Goal: Information Seeking & Learning: Learn about a topic

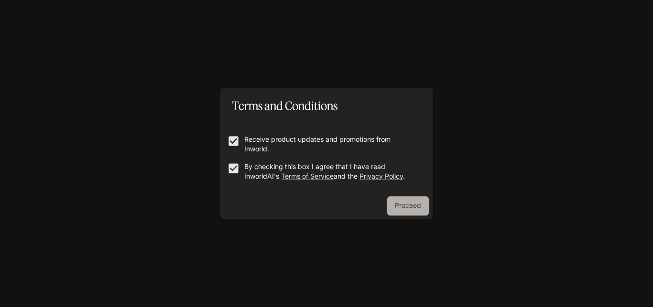
click at [404, 205] on button "Proceed" at bounding box center [408, 205] width 42 height 19
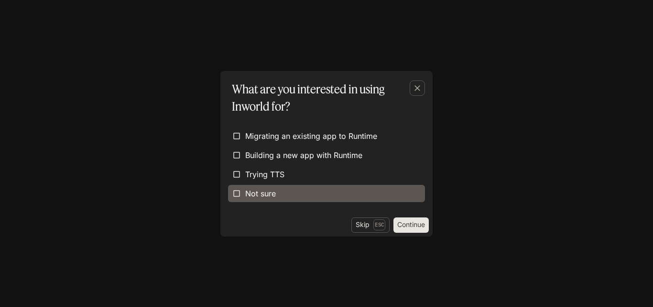
click at [318, 193] on label "Not sure" at bounding box center [326, 193] width 197 height 17
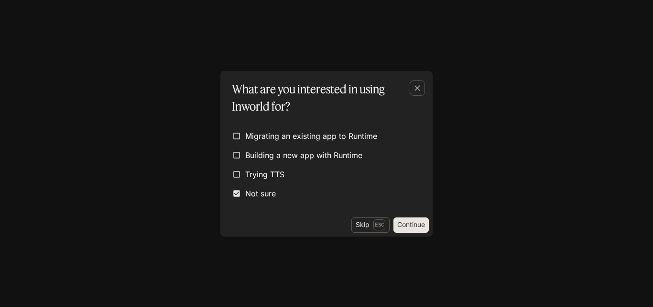
click at [400, 226] on button "Continue" at bounding box center [411, 224] width 35 height 15
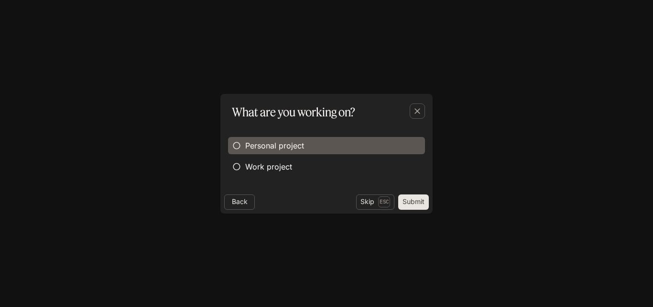
click at [263, 141] on span "Personal project" at bounding box center [274, 145] width 59 height 11
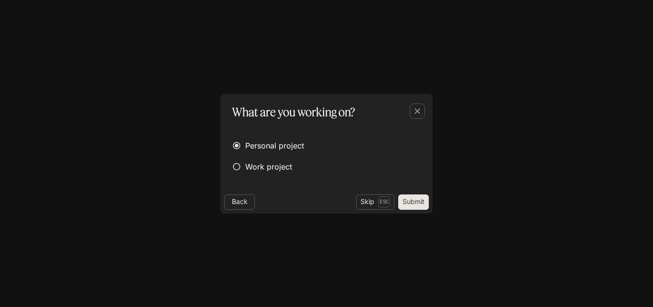
click at [410, 201] on button "Submit" at bounding box center [413, 201] width 31 height 15
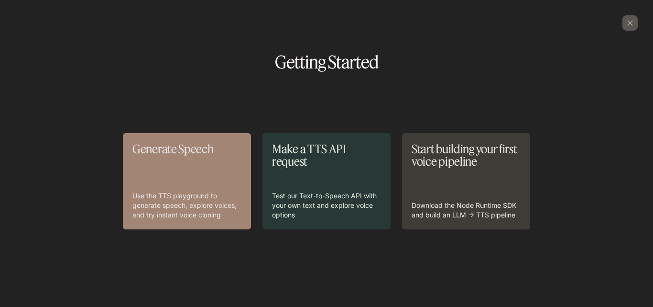
click at [190, 178] on div "Generate Speech Use the TTS playground to generate speech, explore voices, and …" at bounding box center [186, 181] width 109 height 77
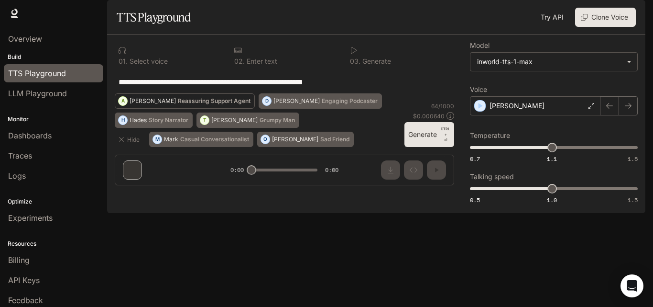
click at [176, 104] on p "[PERSON_NAME]" at bounding box center [153, 101] width 46 height 6
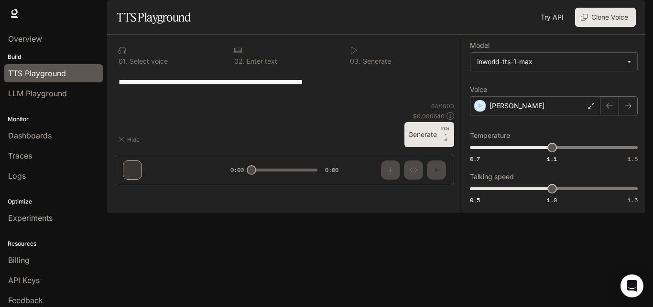
type textarea "**********"
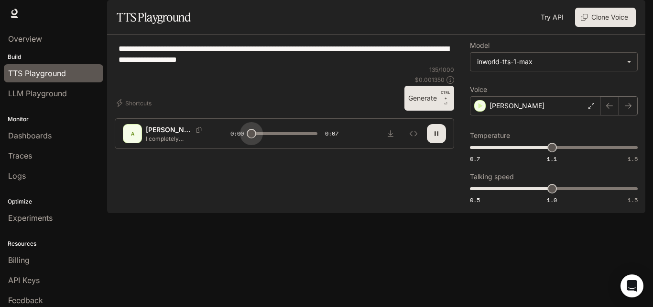
drag, startPoint x: 285, startPoint y: 276, endPoint x: 239, endPoint y: 274, distance: 45.5
click at [239, 141] on div "0:00 0:07" at bounding box center [285, 133] width 108 height 14
click at [442, 143] on button "button" at bounding box center [436, 133] width 19 height 19
type input "***"
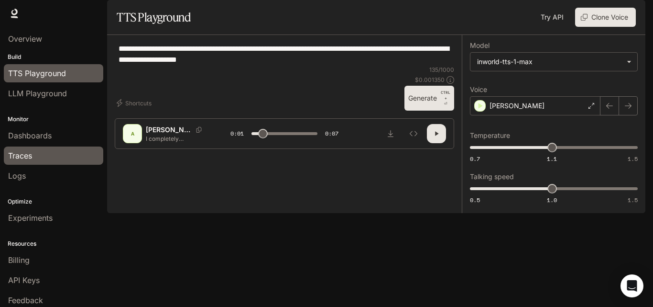
click at [45, 153] on div "Traces" at bounding box center [53, 155] width 91 height 11
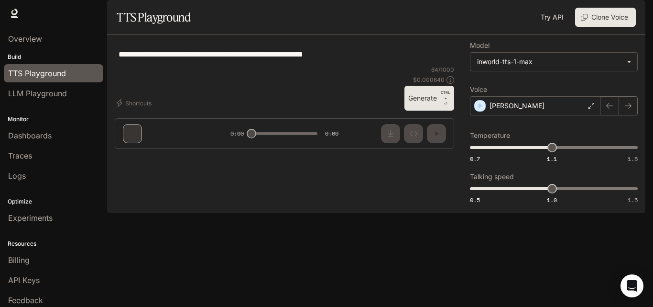
type textarea "**********"
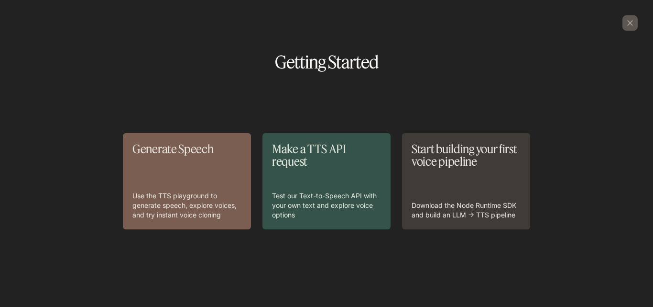
click at [343, 163] on p "Make a TTS API request" at bounding box center [326, 155] width 109 height 25
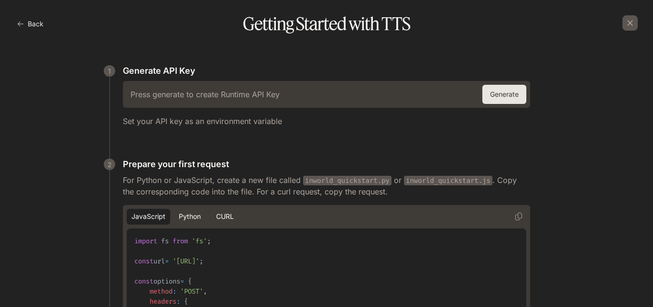
click at [316, 94] on div "Press generate to create Runtime API Key" at bounding box center [301, 94] width 348 height 15
click at [243, 93] on h6 "Press generate to create Runtime API Key" at bounding box center [205, 94] width 149 height 11
click at [243, 96] on h6 "Press generate to create Runtime API Key" at bounding box center [205, 94] width 149 height 11
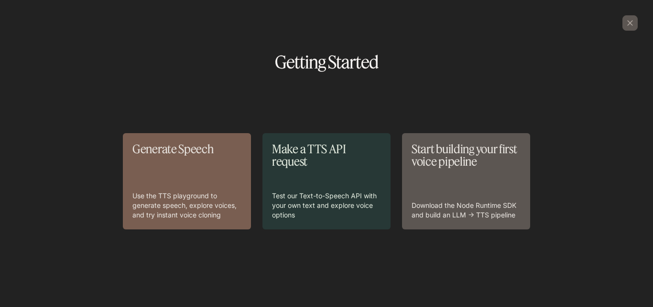
click at [455, 160] on p "Start building your first voice pipeline" at bounding box center [466, 155] width 109 height 25
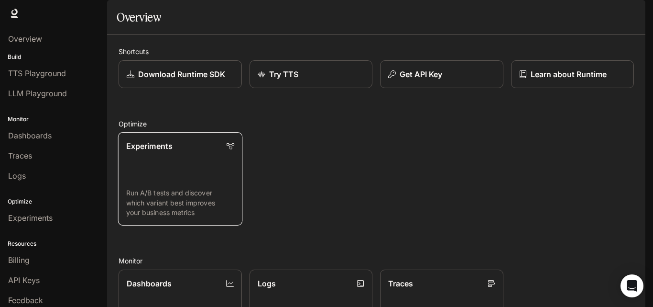
click at [200, 183] on link "Experiments Run A/B tests and discover which variant best improves your busines…" at bounding box center [180, 178] width 124 height 93
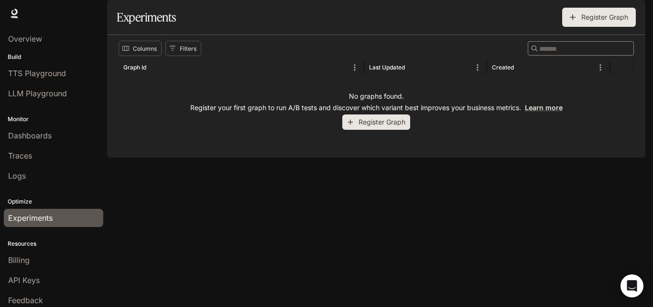
drag, startPoint x: 653, startPoint y: 65, endPoint x: 649, endPoint y: 107, distance: 42.3
click at [649, 107] on div "Skip to main content Runtime Runtime Documentation Documentation Portal Overvie…" at bounding box center [326, 153] width 653 height 307
drag, startPoint x: 649, startPoint y: 107, endPoint x: 647, endPoint y: 135, distance: 28.3
click at [647, 135] on div "Skip to main content Runtime Runtime Documentation Documentation Portal Overvie…" at bounding box center [326, 153] width 653 height 307
click at [540, 54] on input "Search" at bounding box center [577, 48] width 77 height 11
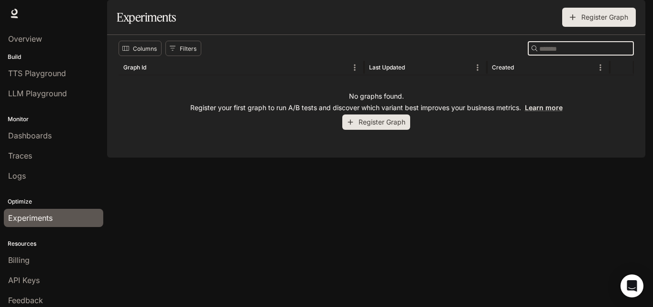
type input "*"
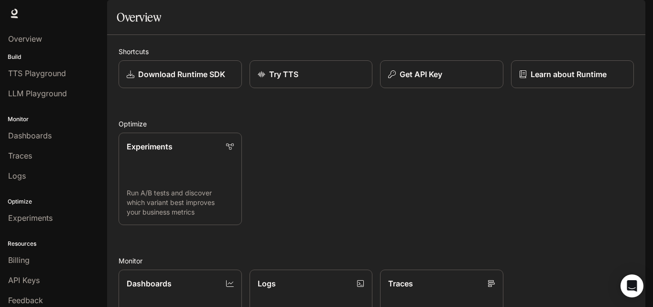
click at [23, 54] on p "Build" at bounding box center [53, 57] width 107 height 9
click at [35, 42] on span "Overview" at bounding box center [25, 38] width 34 height 11
